Goal: Information Seeking & Learning: Learn about a topic

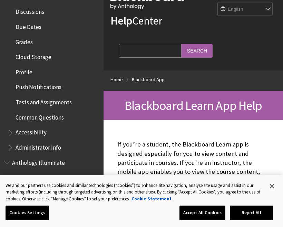
scroll to position [286, 0]
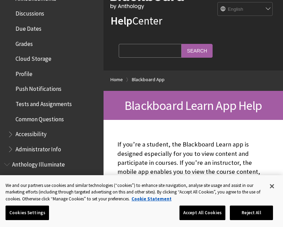
click at [16, 68] on span "Profile" at bounding box center [24, 72] width 17 height 9
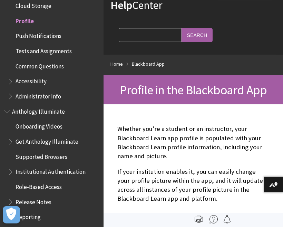
scroll to position [40, 0]
